Goal: Communication & Community: Answer question/provide support

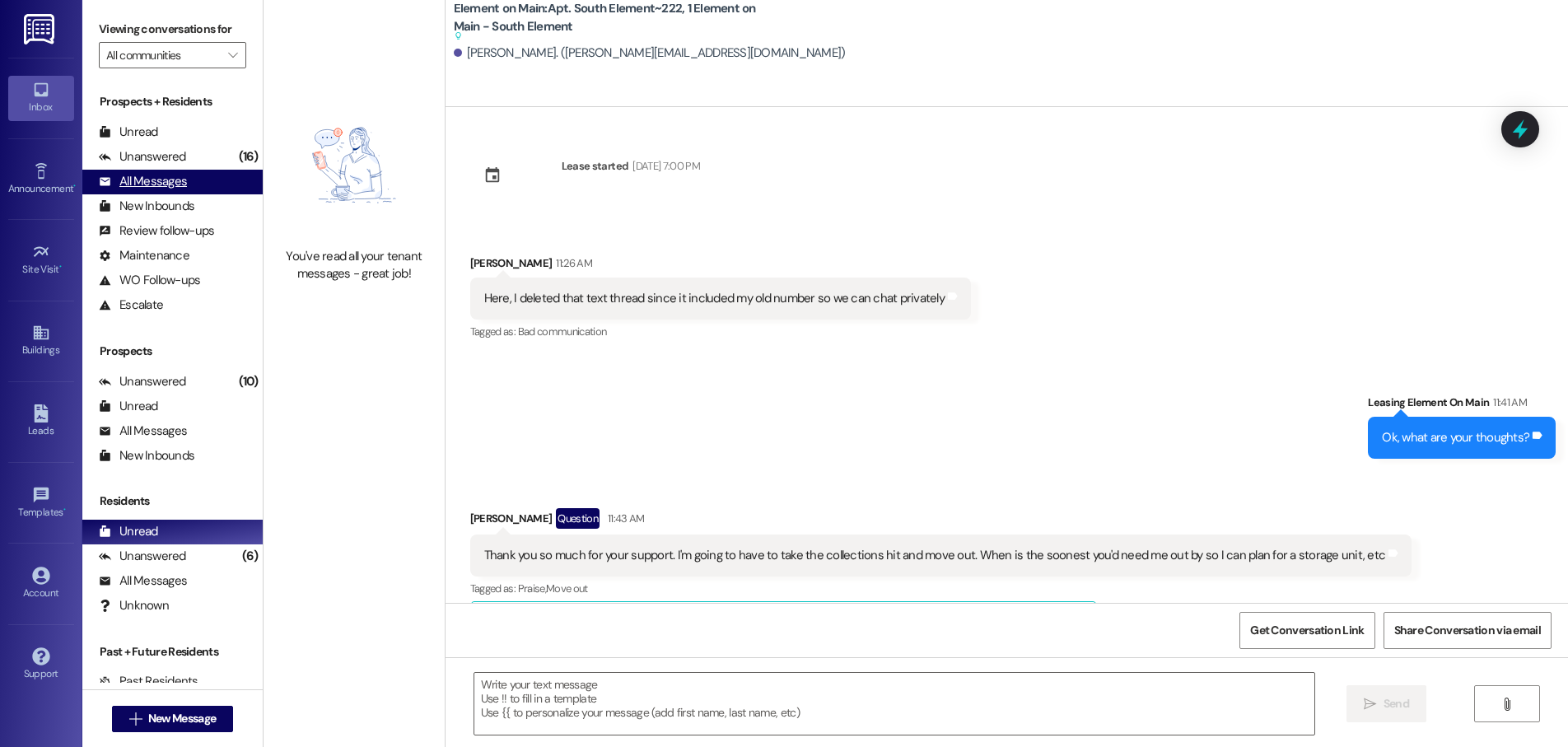
scroll to position [386, 0]
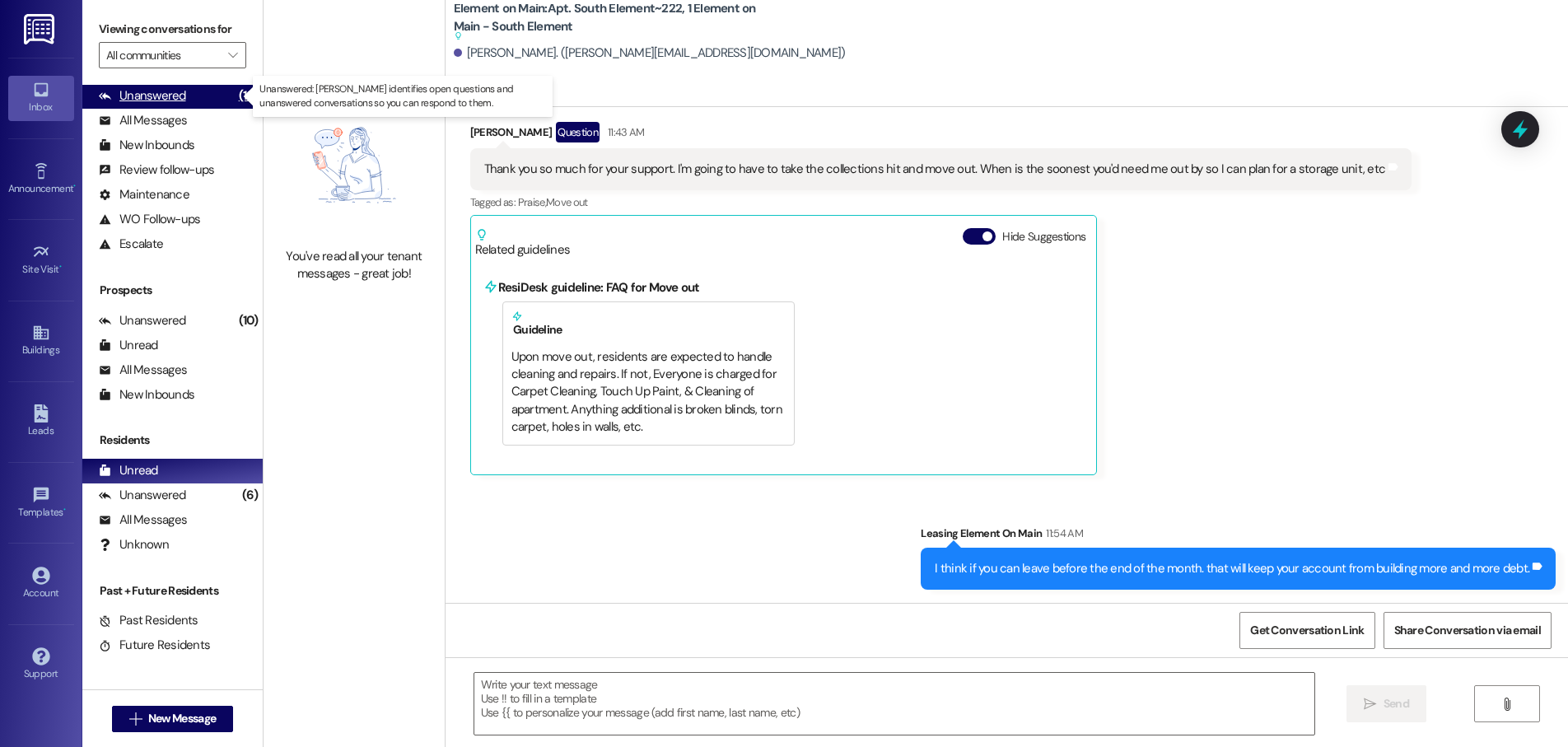
click at [147, 89] on div "Unanswered" at bounding box center [142, 95] width 87 height 17
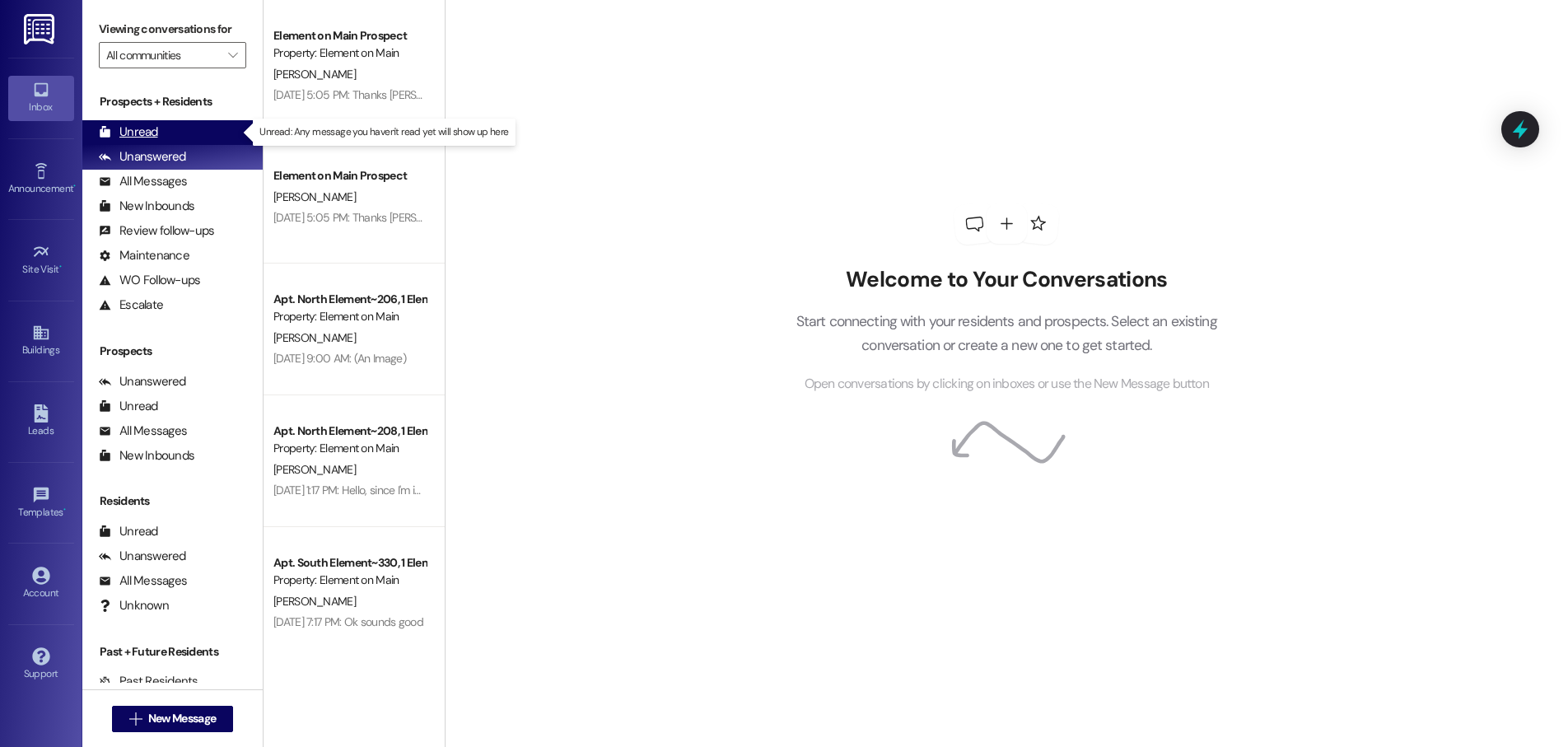
click at [150, 130] on div "Unread" at bounding box center [129, 132] width 60 height 17
